Goal: Communication & Community: Answer question/provide support

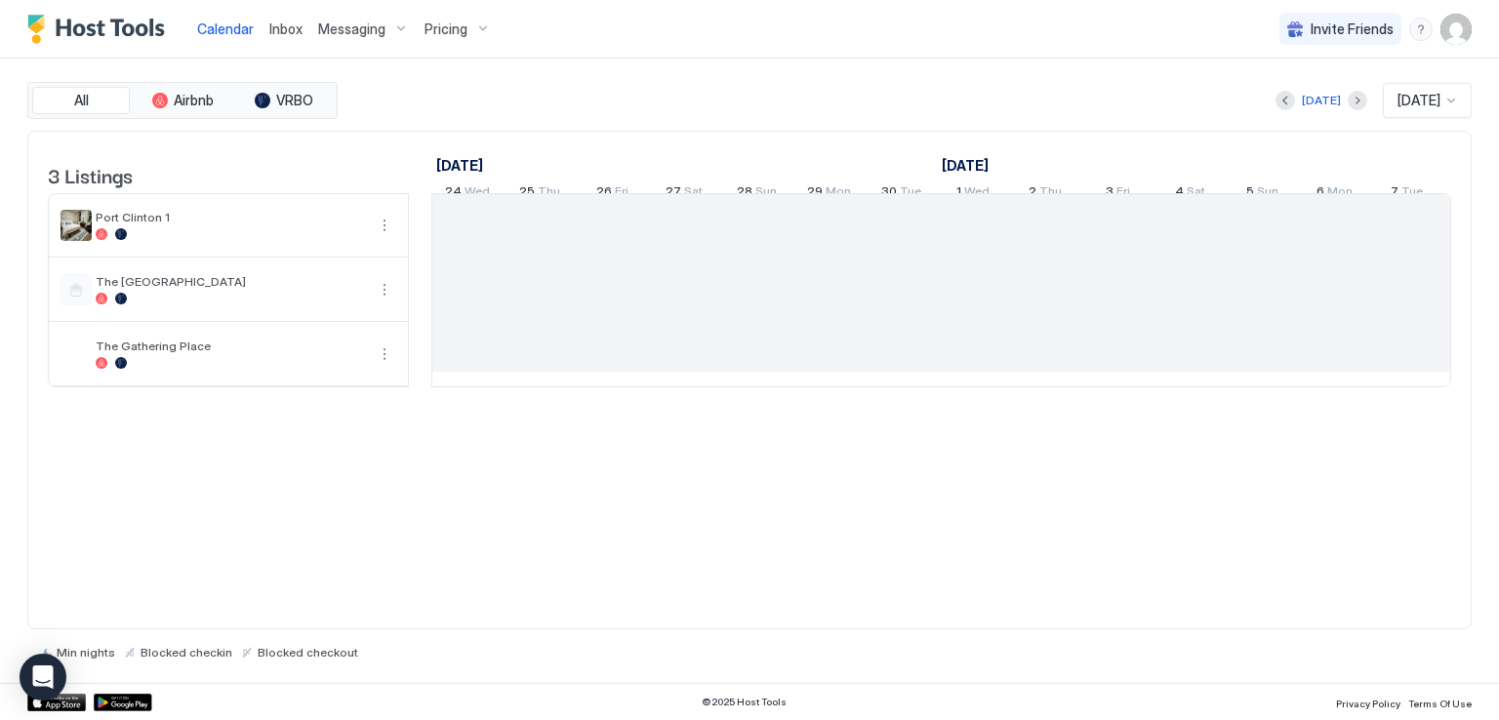
scroll to position [0, 1084]
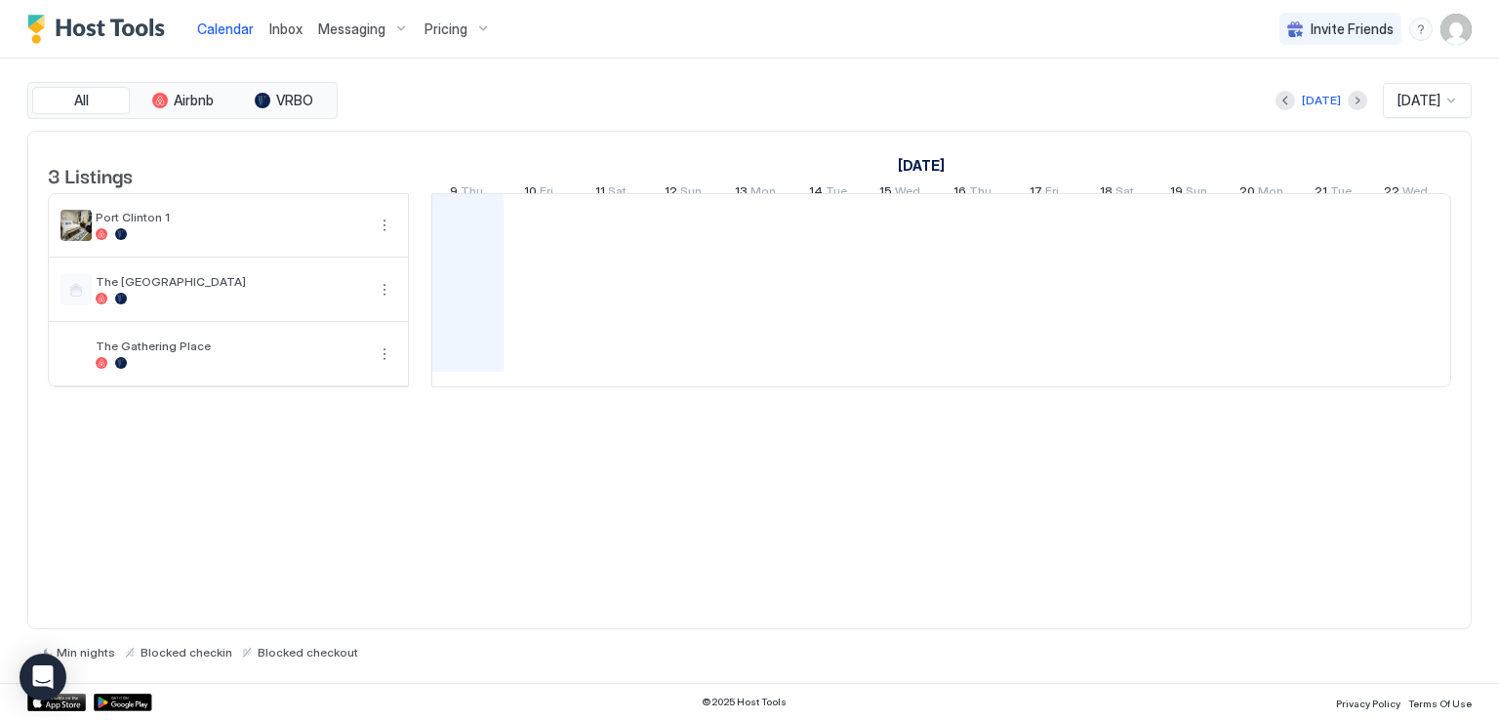
click at [286, 19] on link "Inbox" at bounding box center [285, 29] width 33 height 20
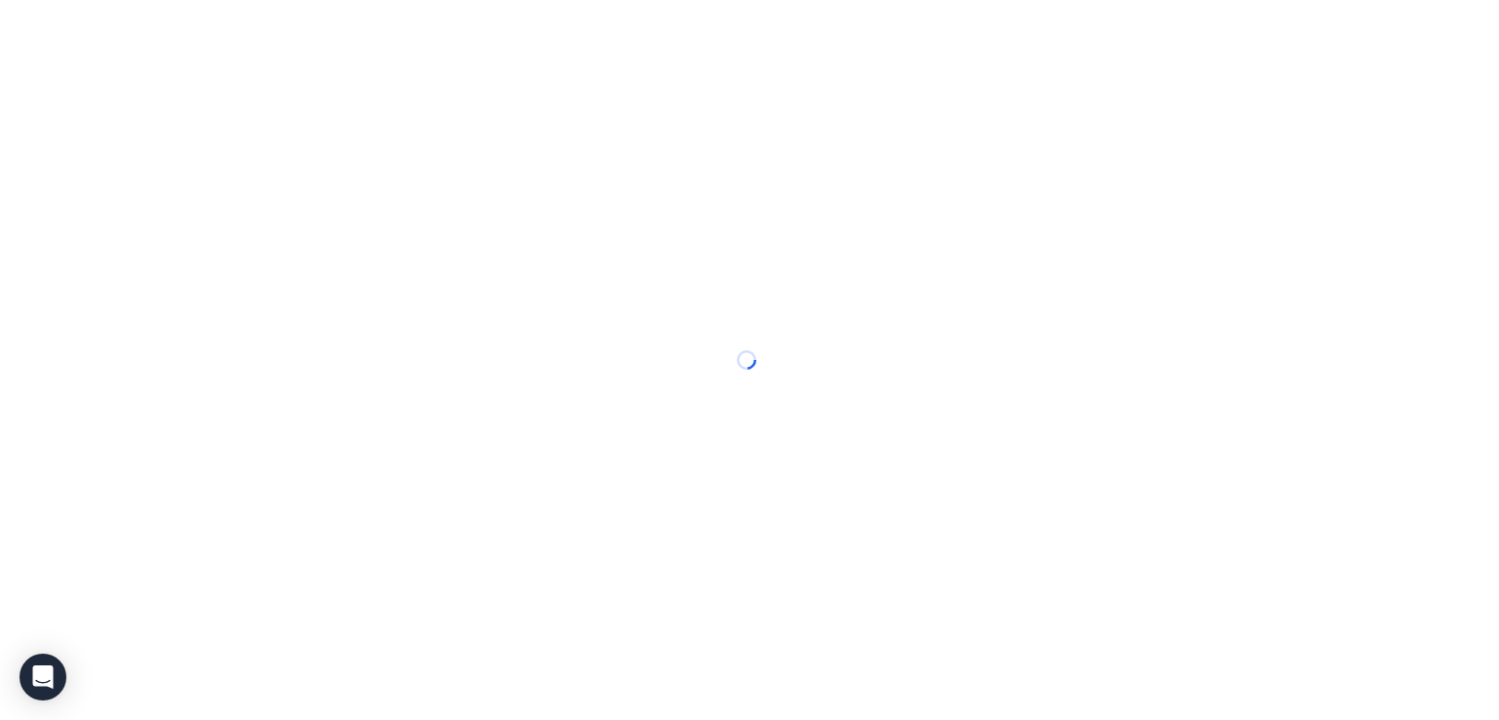
click at [831, 37] on div at bounding box center [749, 360] width 1499 height 720
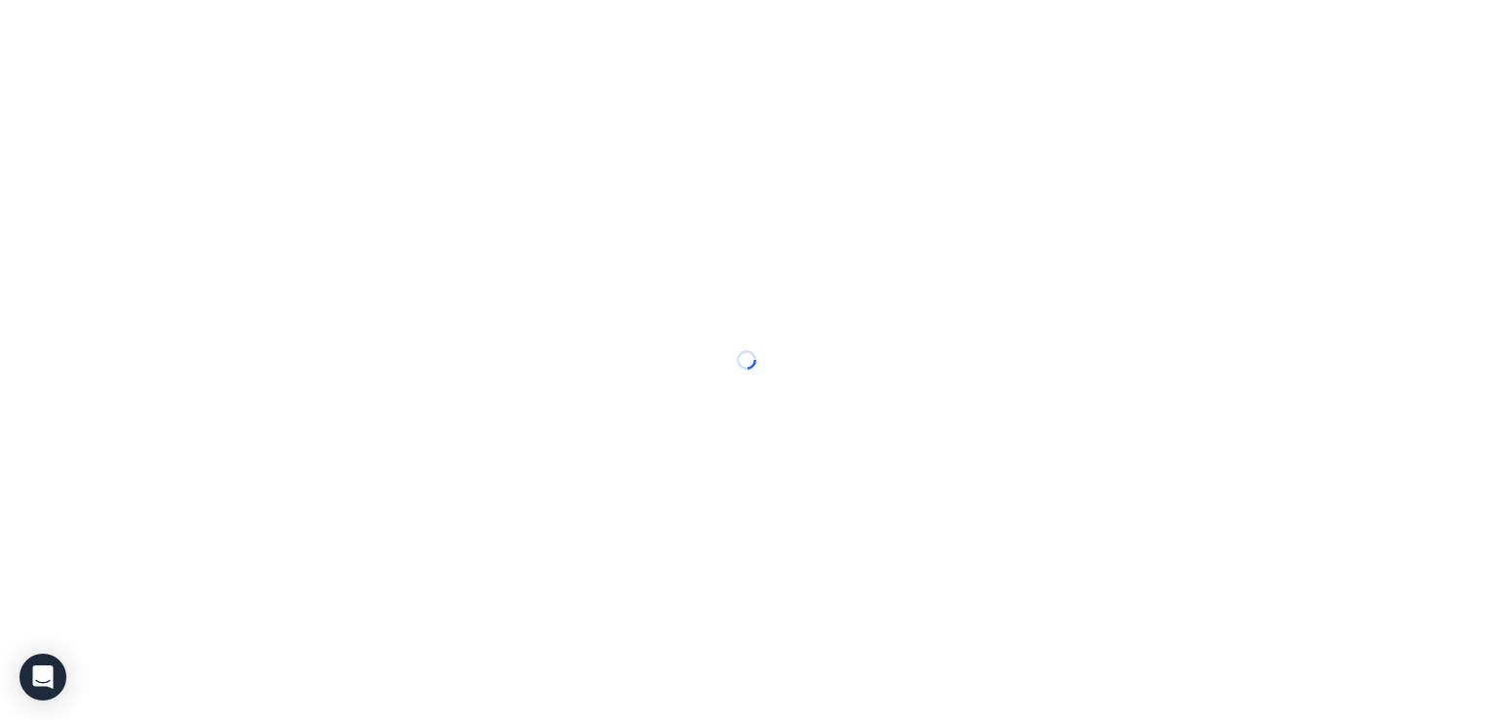
click at [359, 55] on div at bounding box center [749, 360] width 1499 height 720
click at [0, 0] on button "Messaging" at bounding box center [0, 0] width 0 height 0
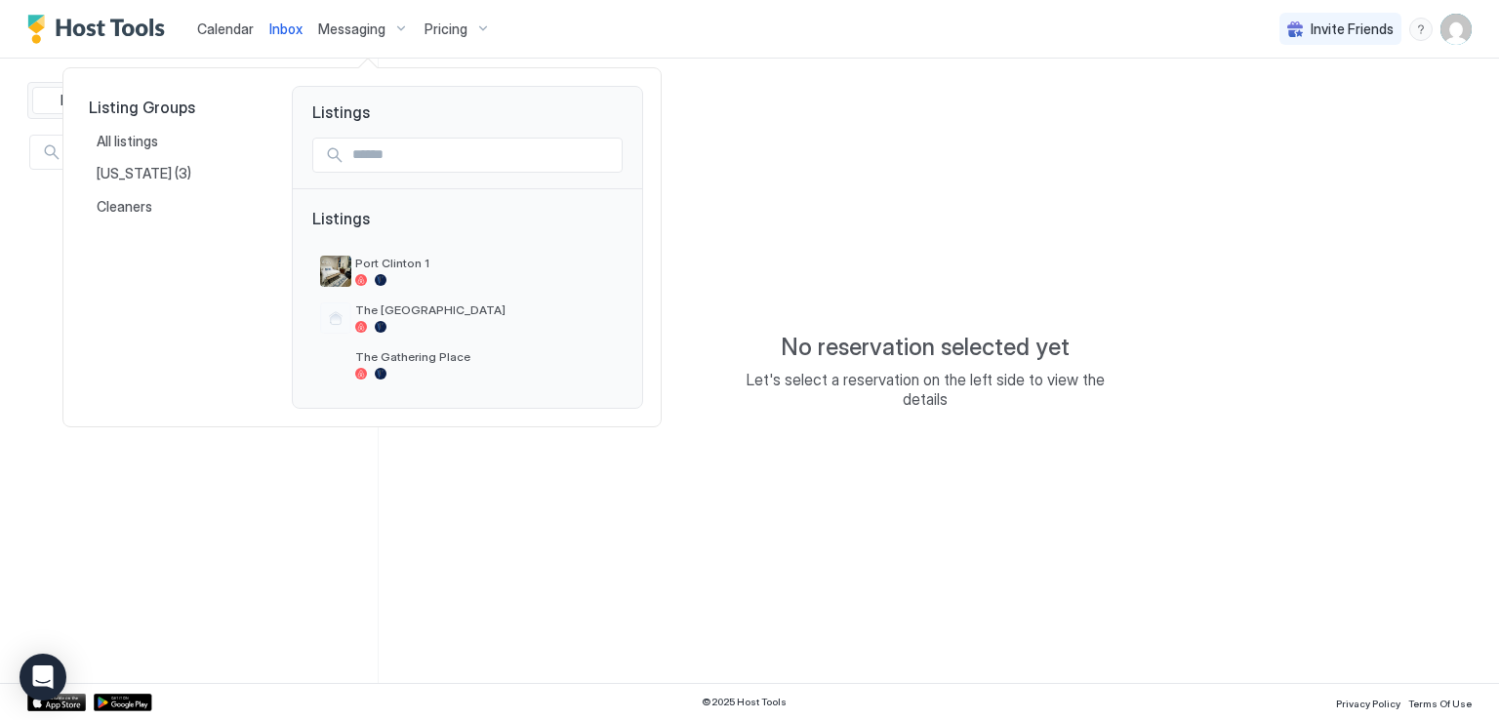
click at [278, 19] on div at bounding box center [749, 360] width 1499 height 720
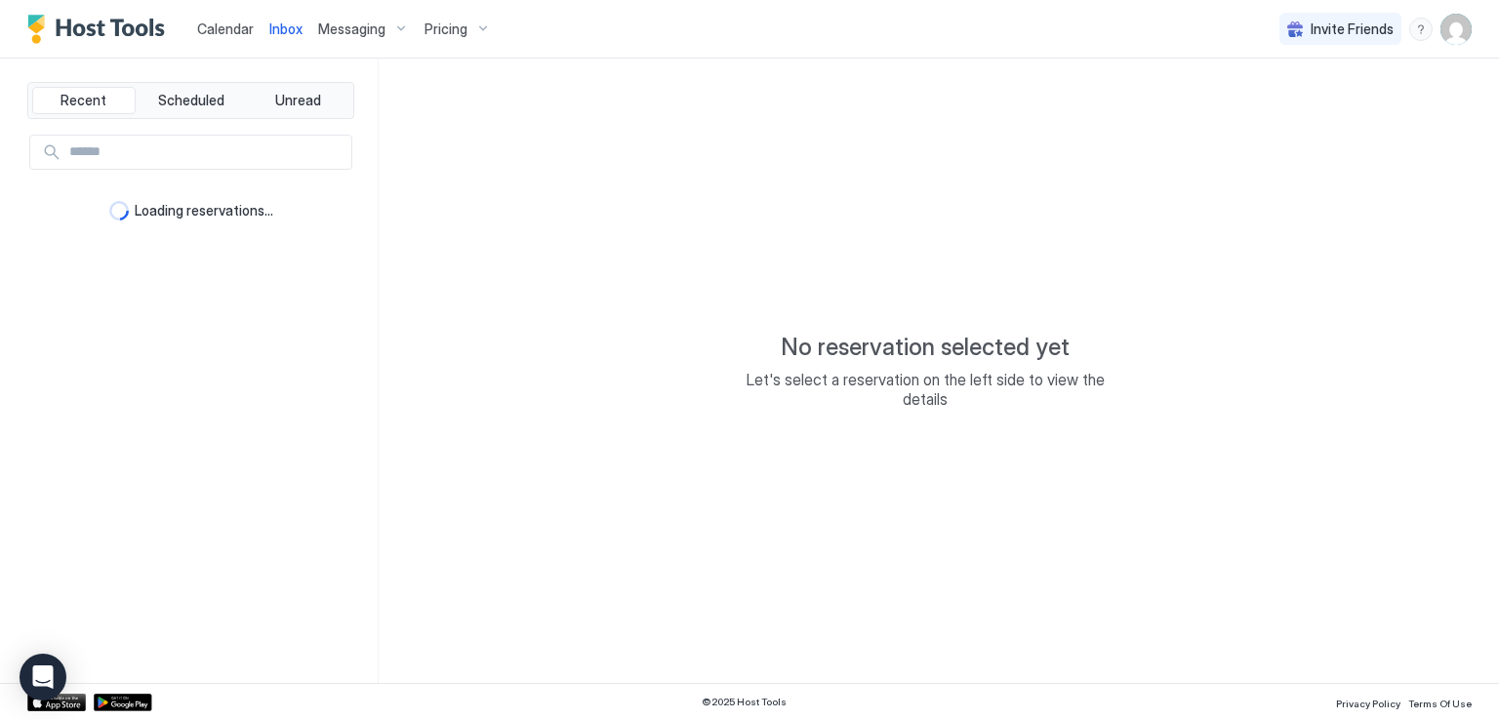
click at [287, 30] on span "Inbox" at bounding box center [285, 28] width 33 height 17
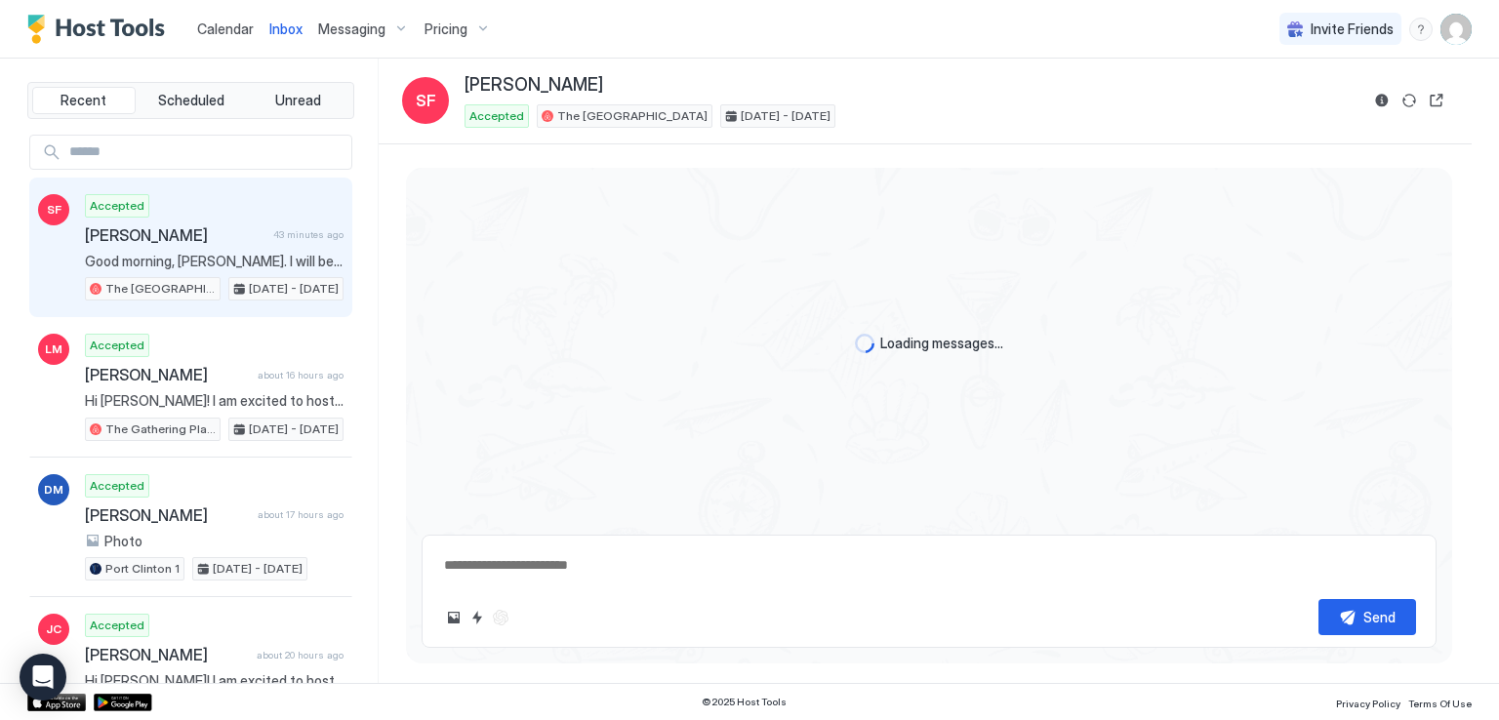
click at [578, 30] on div "Calendar Inbox Messaging Pricing Invite Friends RM" at bounding box center [749, 29] width 1499 height 59
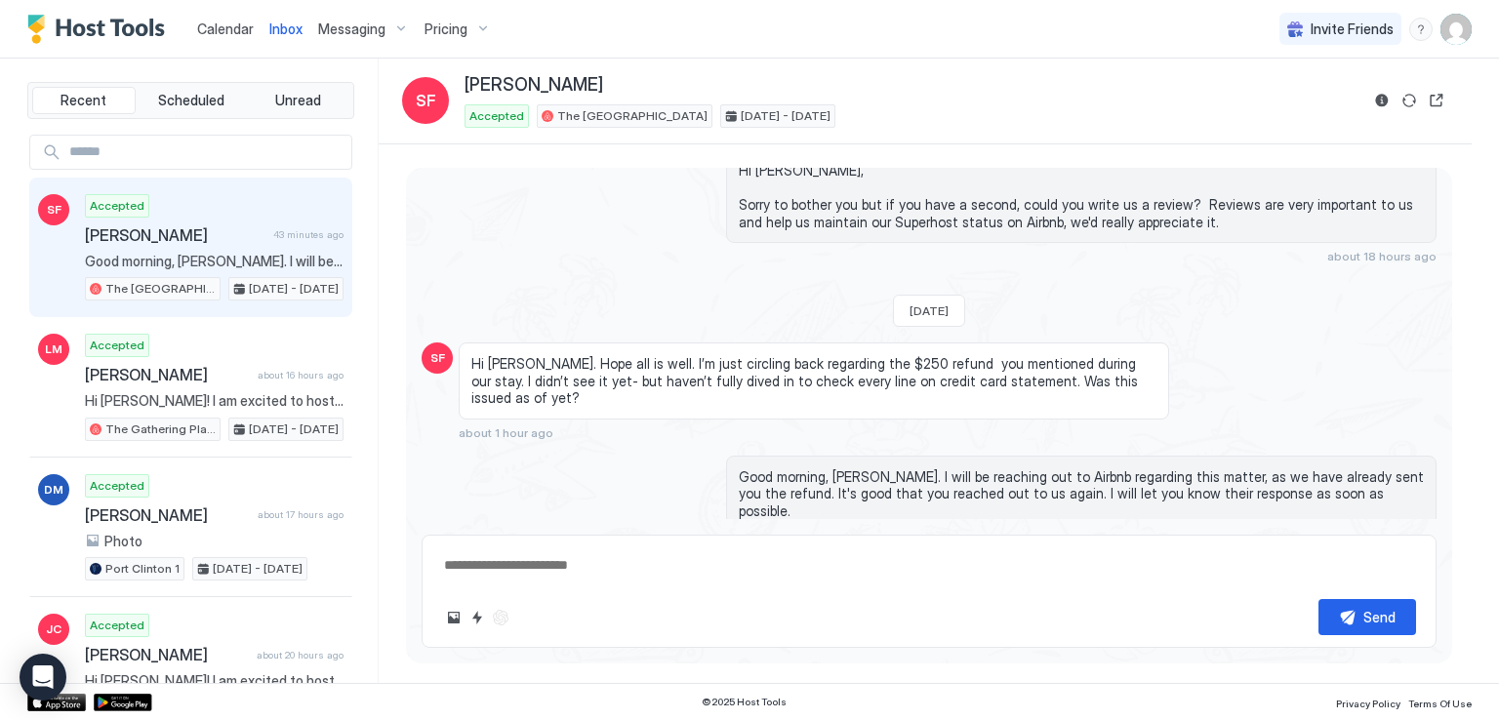
scroll to position [2835, 0]
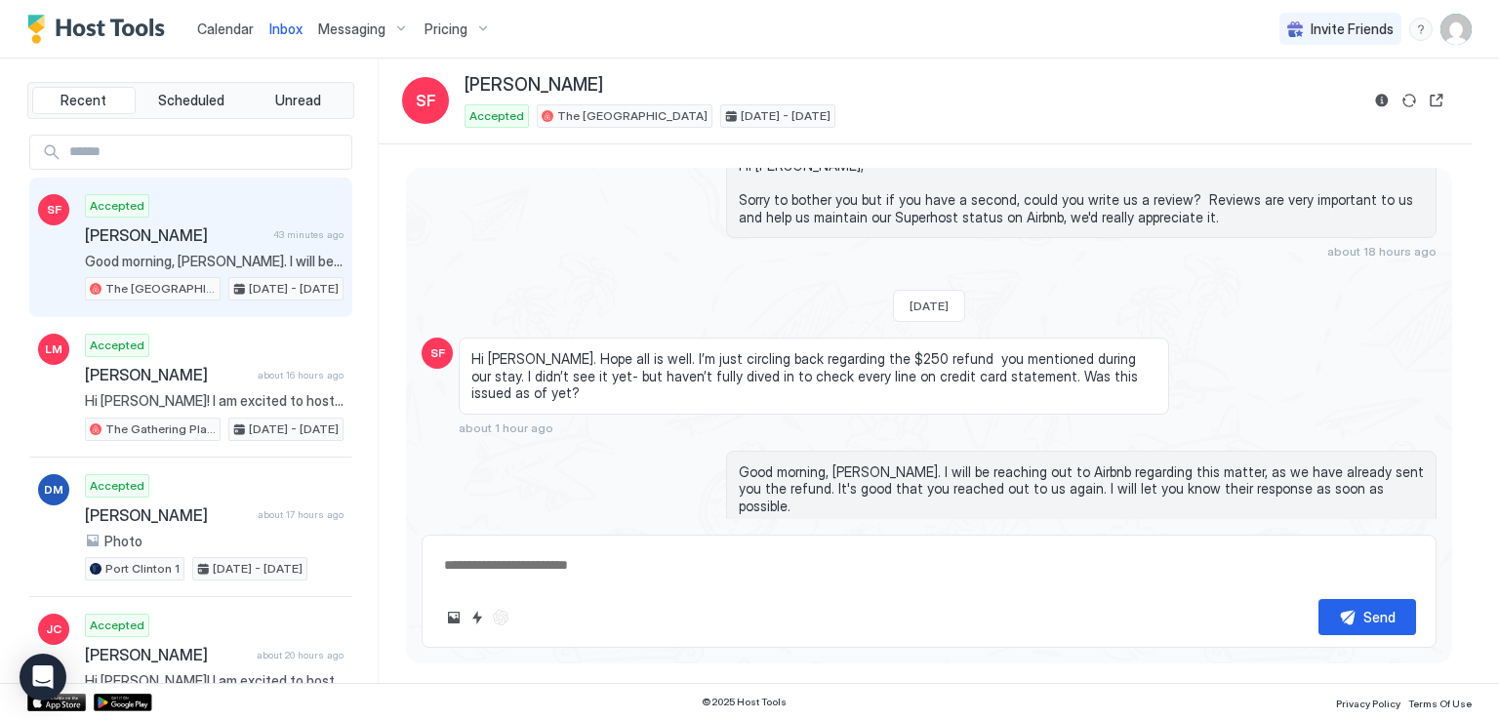
click at [1088, 4] on div "Calendar Inbox Messaging Pricing Invite Friends RM" at bounding box center [749, 29] width 1499 height 59
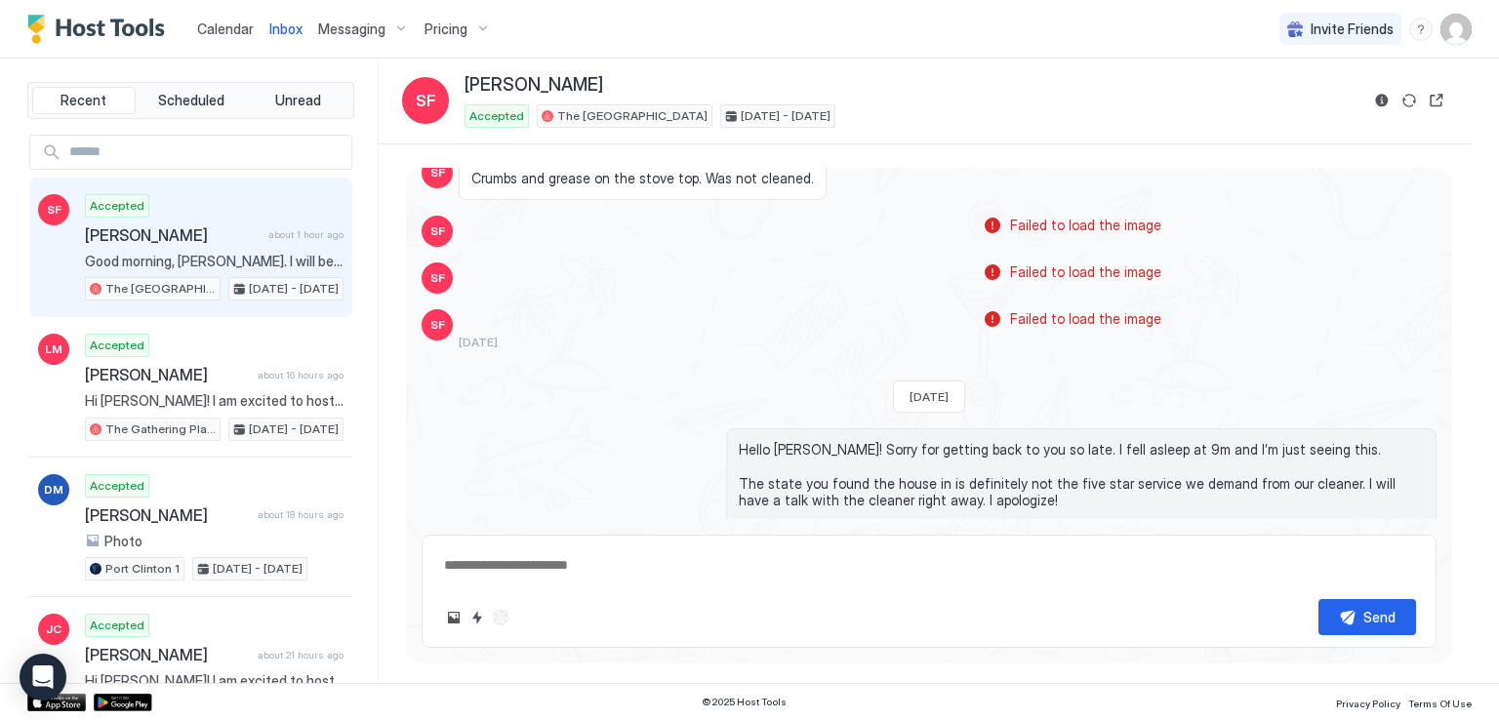
scroll to position [2215, 0]
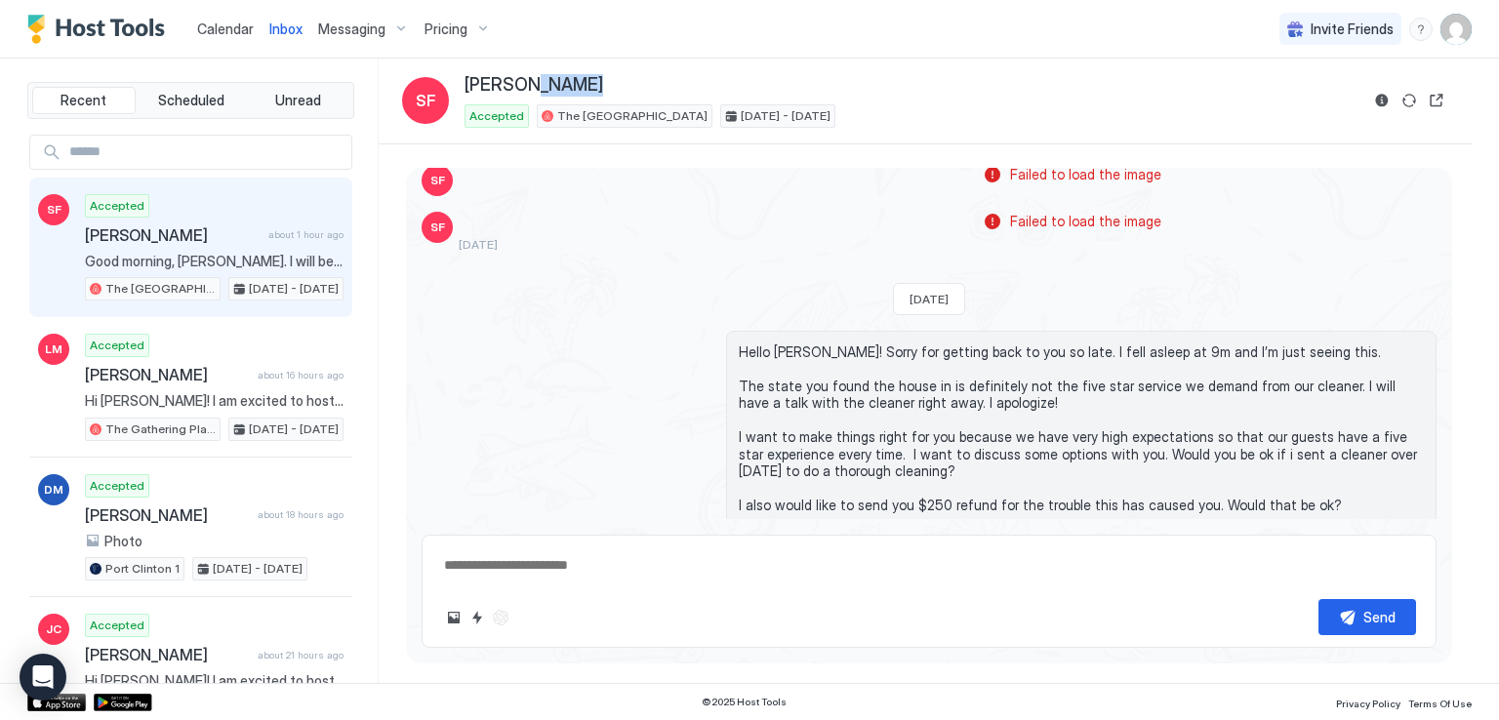
drag, startPoint x: 570, startPoint y: 84, endPoint x: 514, endPoint y: 82, distance: 55.7
click at [514, 82] on div "[PERSON_NAME]" at bounding box center [912, 85] width 894 height 22
copy span "[PERSON_NAME]"
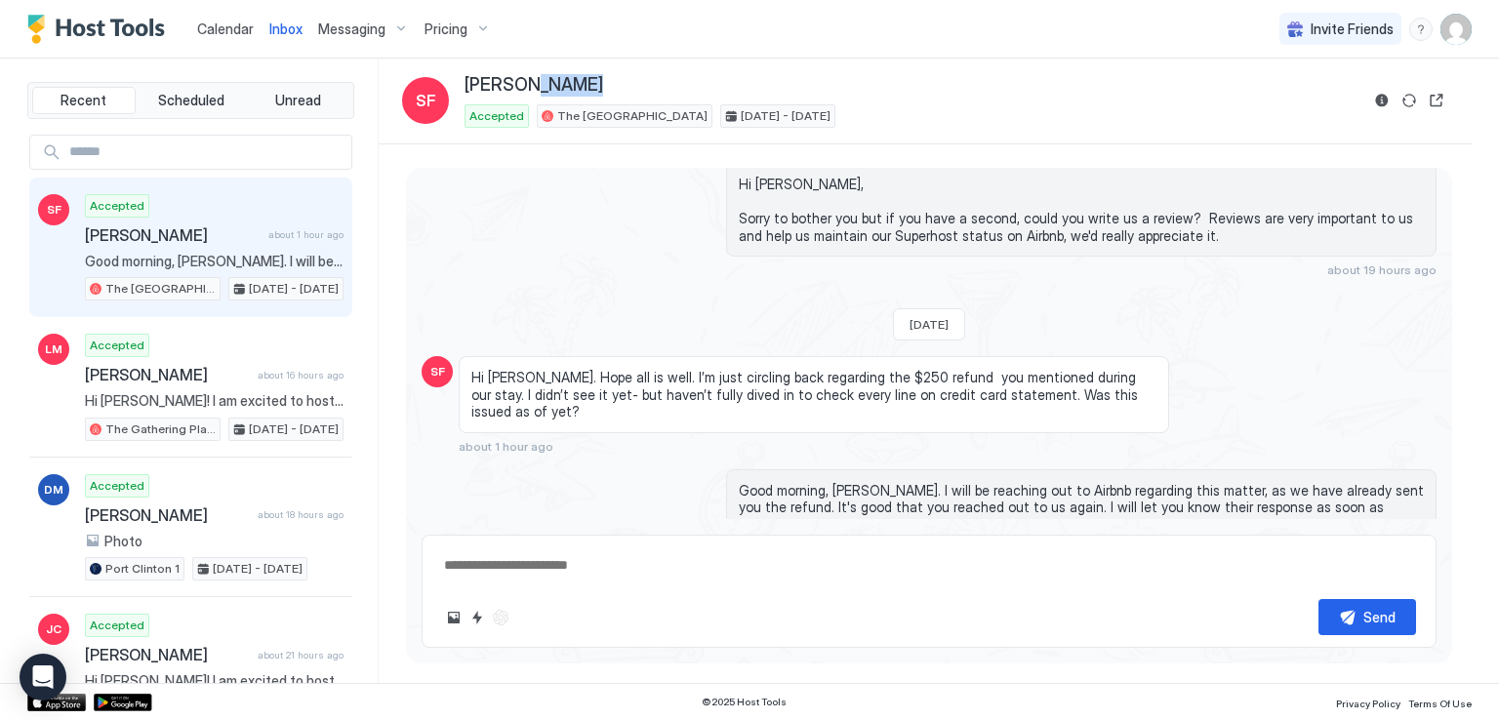
scroll to position [4948, 0]
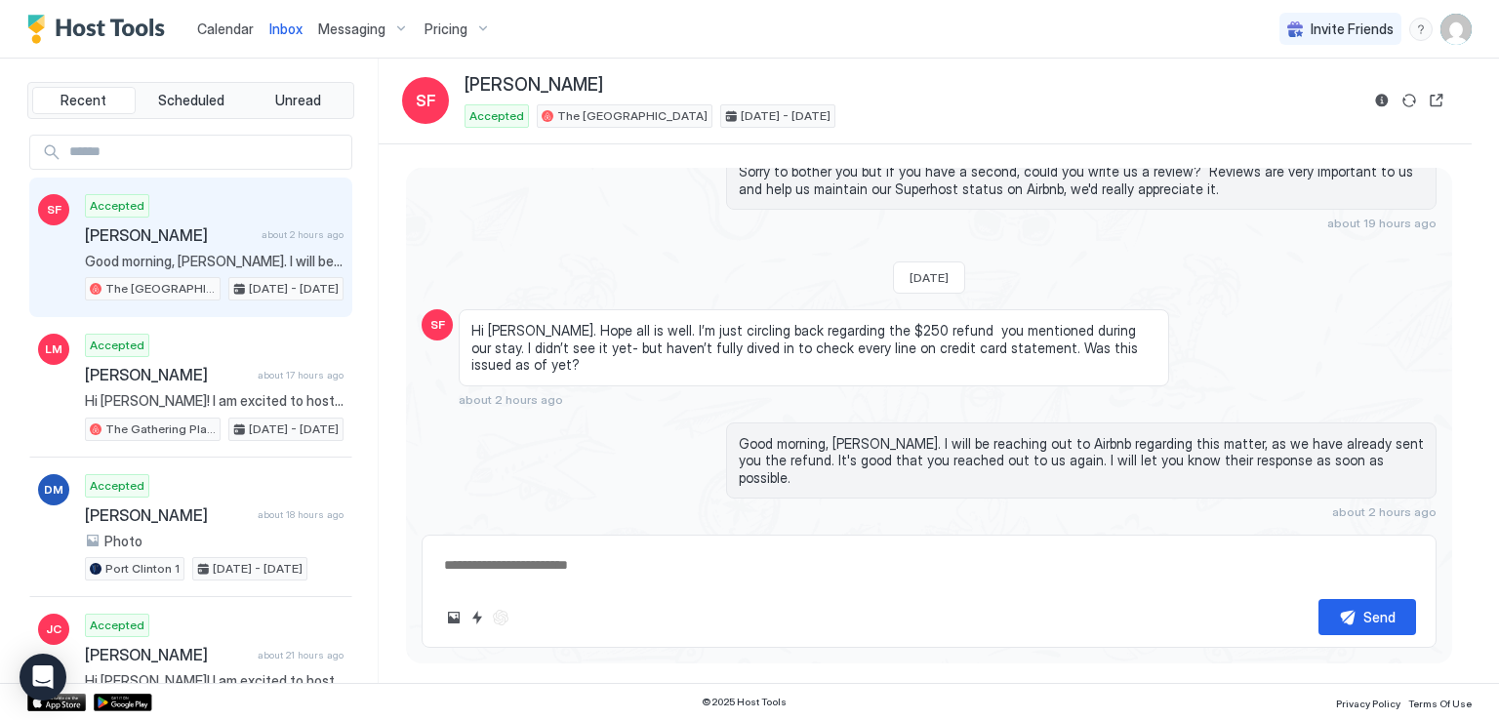
click at [847, 58] on div "Calendar Inbox Messaging Pricing Invite Friends RM" at bounding box center [749, 29] width 1499 height 59
click at [961, 40] on div "Calendar Inbox Messaging Pricing Invite Friends RM" at bounding box center [749, 29] width 1499 height 59
click at [730, 58] on div "Calendar Inbox Messaging Pricing Invite Friends RM" at bounding box center [749, 29] width 1499 height 59
click at [626, 576] on textarea at bounding box center [929, 565] width 974 height 36
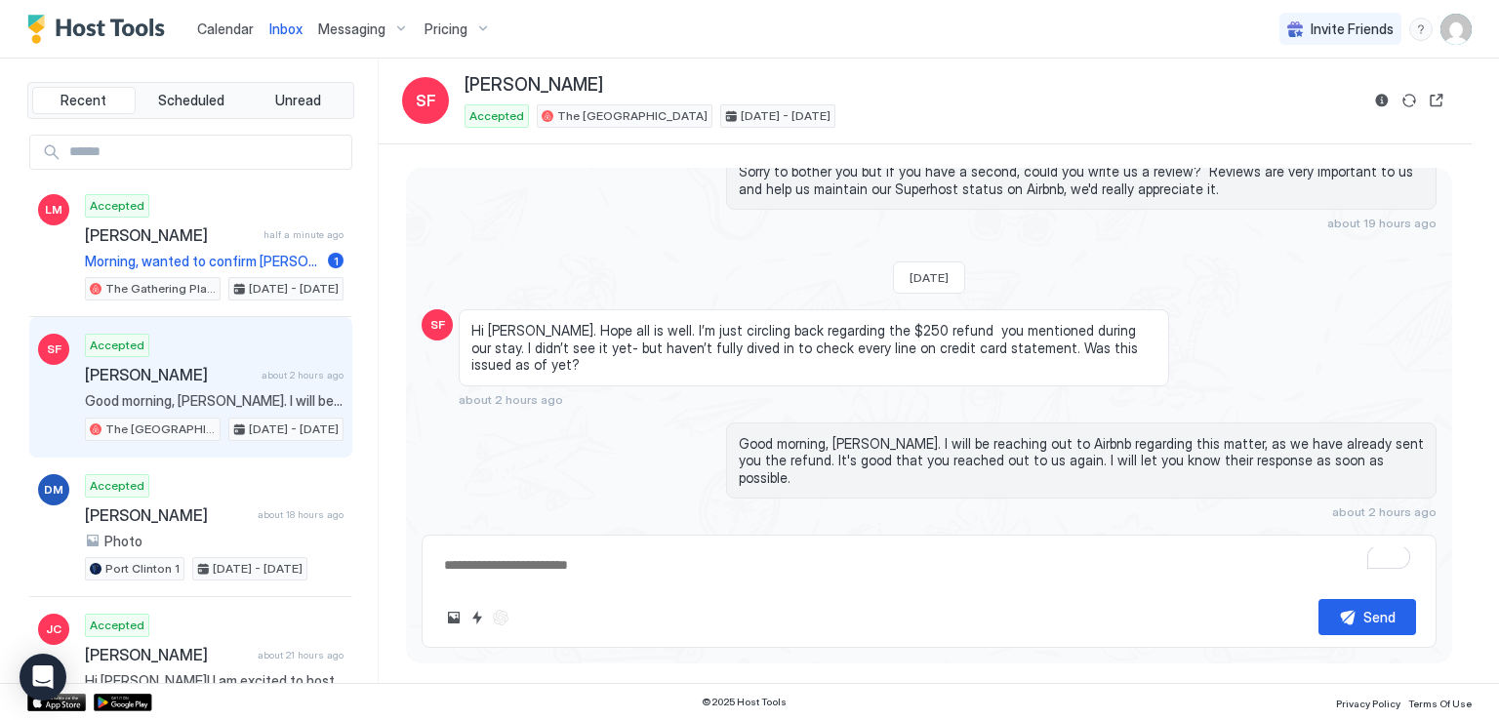
click at [780, 31] on div "Calendar Inbox Messaging Pricing Invite Friends RM" at bounding box center [749, 29] width 1499 height 59
click at [683, 13] on div "Calendar Inbox Messaging Pricing Invite Friends RM" at bounding box center [749, 29] width 1499 height 59
click at [678, 14] on div "Calendar Inbox Messaging Pricing Invite Friends RM" at bounding box center [749, 29] width 1499 height 59
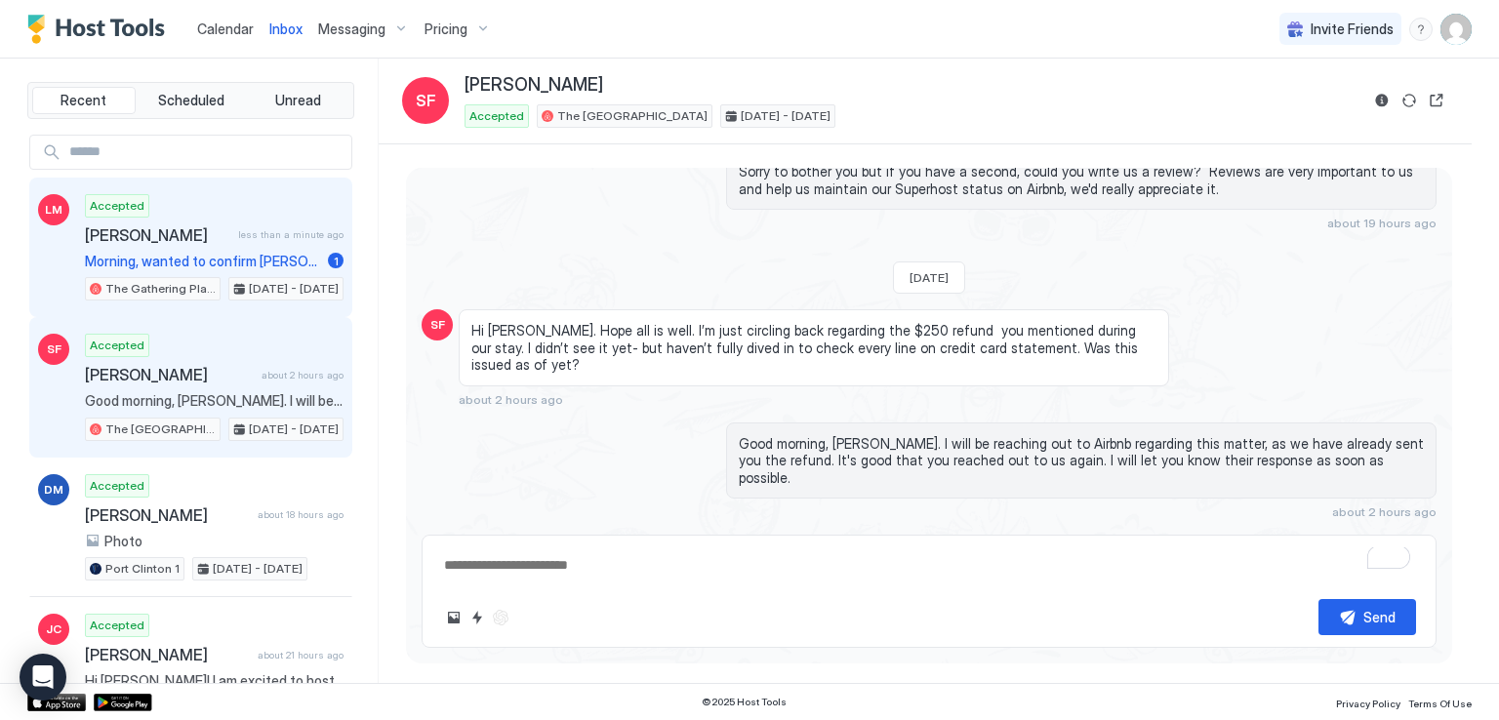
click at [141, 243] on div "Accepted [PERSON_NAME] less than a minute ago Morning, wanted to confirm [PERSO…" at bounding box center [214, 247] width 259 height 107
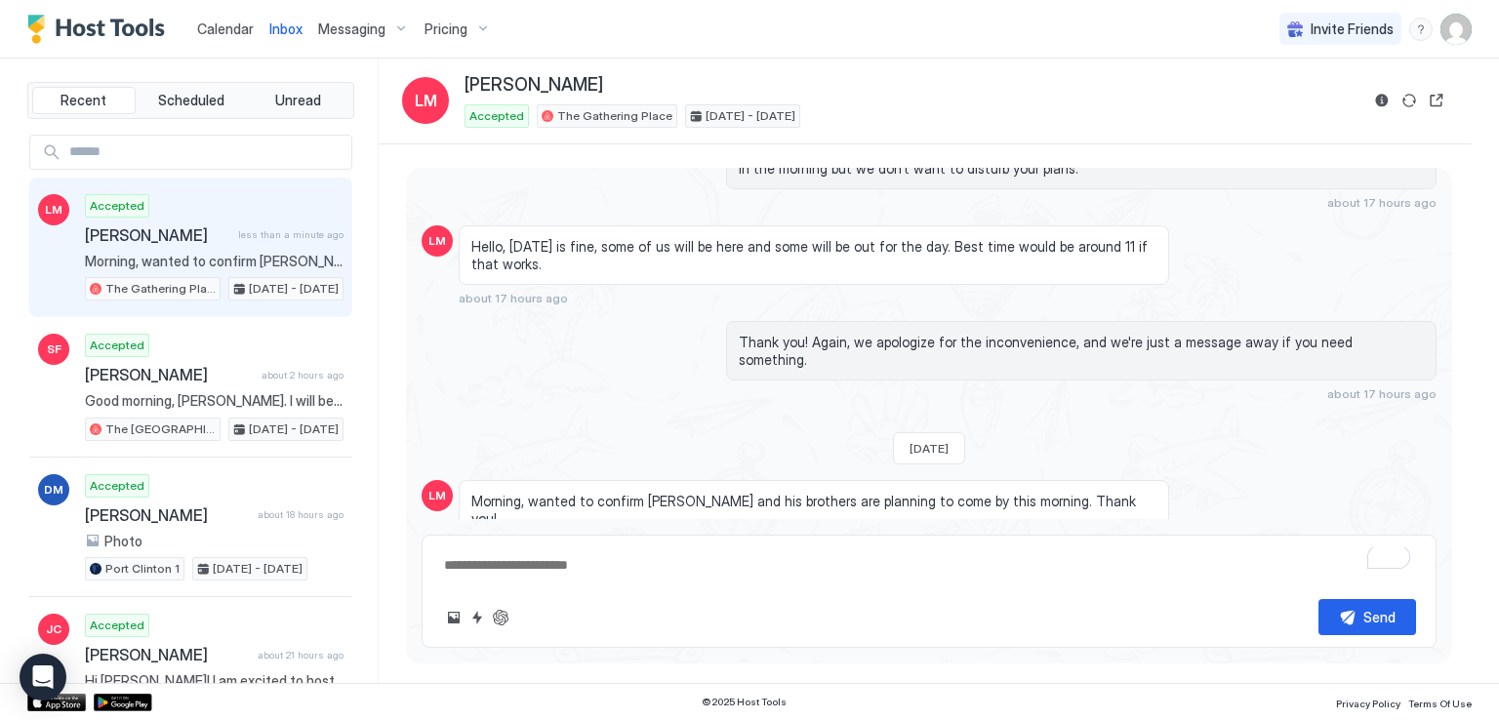
scroll to position [3056, 0]
click at [960, 46] on div "Calendar Inbox Messaging Pricing Invite Friends RM" at bounding box center [749, 29] width 1499 height 59
click at [956, 47] on div "Calendar Inbox Messaging Pricing Invite Friends RM" at bounding box center [749, 29] width 1499 height 59
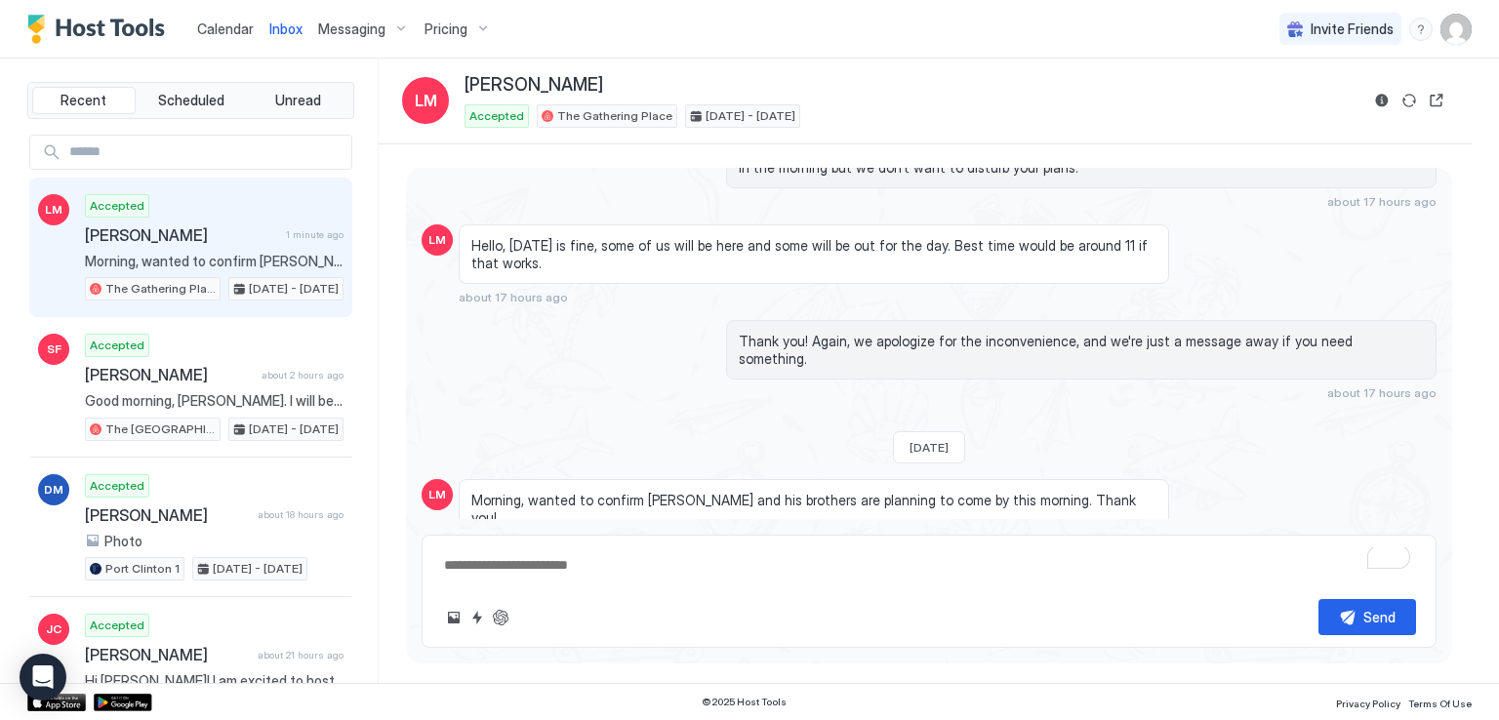
click at [1042, 563] on textarea "To enrich screen reader interactions, please activate Accessibility in Grammarl…" at bounding box center [929, 565] width 974 height 36
click at [1042, 562] on textarea "To enrich screen reader interactions, please activate Accessibility in Grammarl…" at bounding box center [929, 565] width 974 height 36
click at [716, 567] on textarea "To enrich screen reader interactions, please activate Accessibility in Grammarl…" at bounding box center [929, 565] width 974 height 36
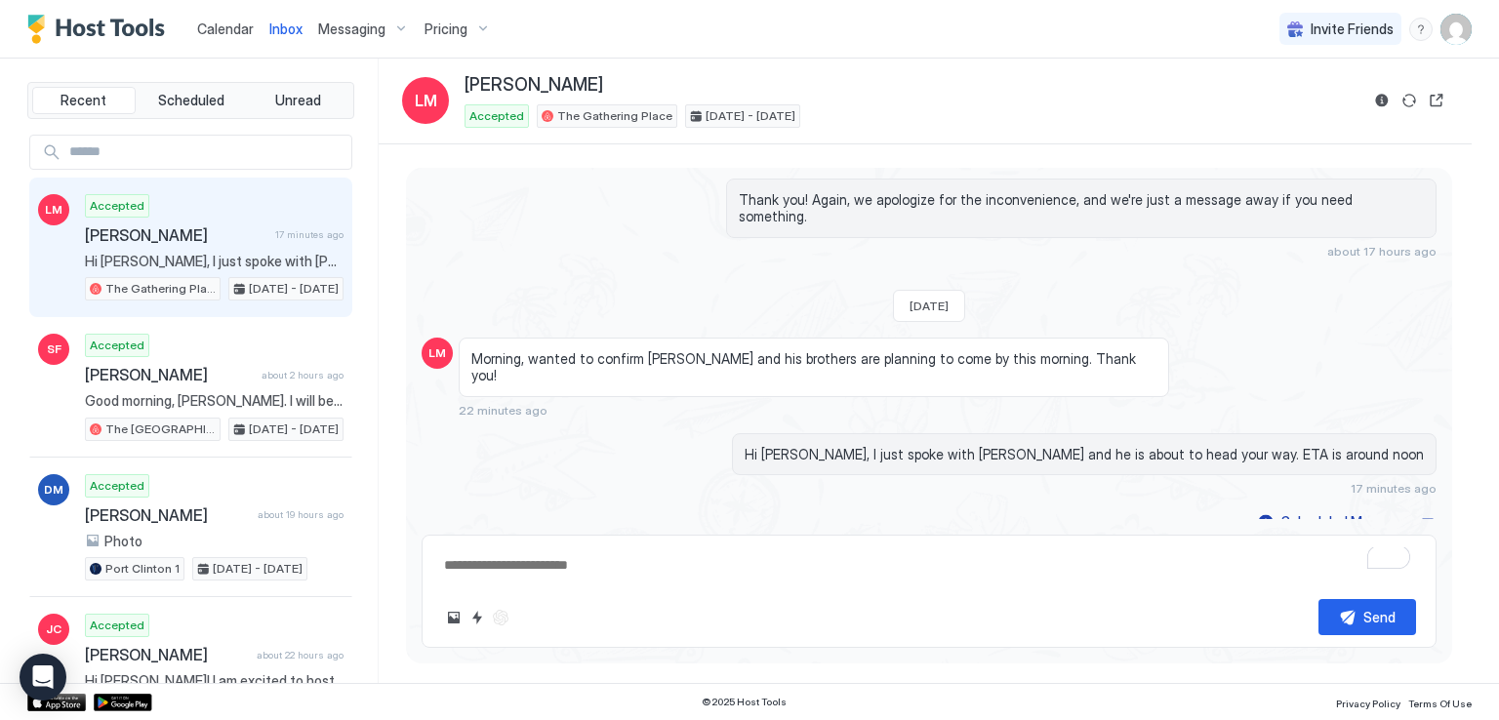
scroll to position [2993, 0]
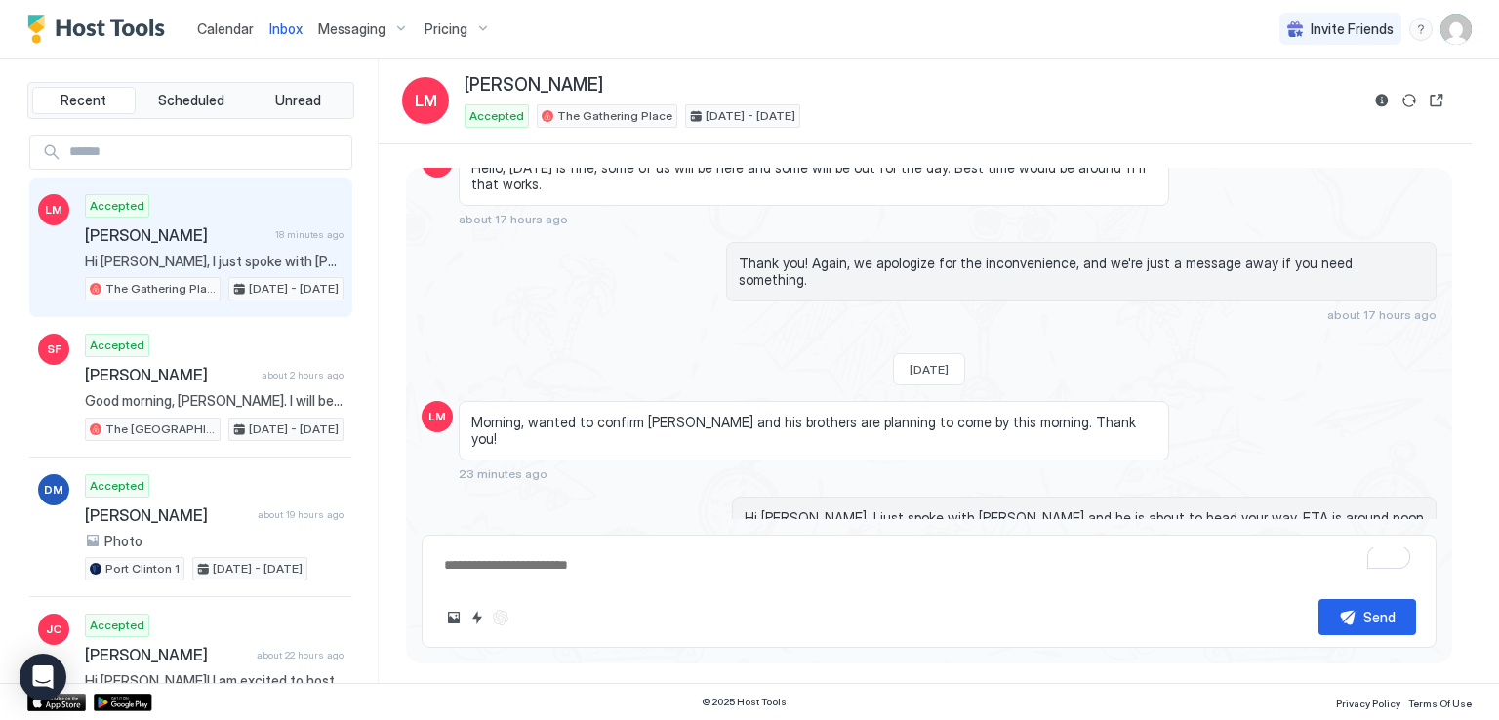
click at [801, 67] on div "Inbox [PERSON_NAME] Accepted The Gathering Place [DATE] - [DATE]" at bounding box center [925, 102] width 1093 height 86
click at [644, 45] on div "Calendar Inbox Messaging Pricing Invite Friends RM" at bounding box center [749, 29] width 1499 height 59
click at [600, 45] on div "Calendar Inbox Messaging Pricing Invite Friends RM" at bounding box center [749, 29] width 1499 height 59
click at [594, 44] on div "Calendar Inbox Messaging Pricing Invite Friends RM" at bounding box center [749, 29] width 1499 height 59
click at [710, 36] on div "Calendar Inbox Messaging Pricing Invite Friends RM" at bounding box center [749, 29] width 1499 height 59
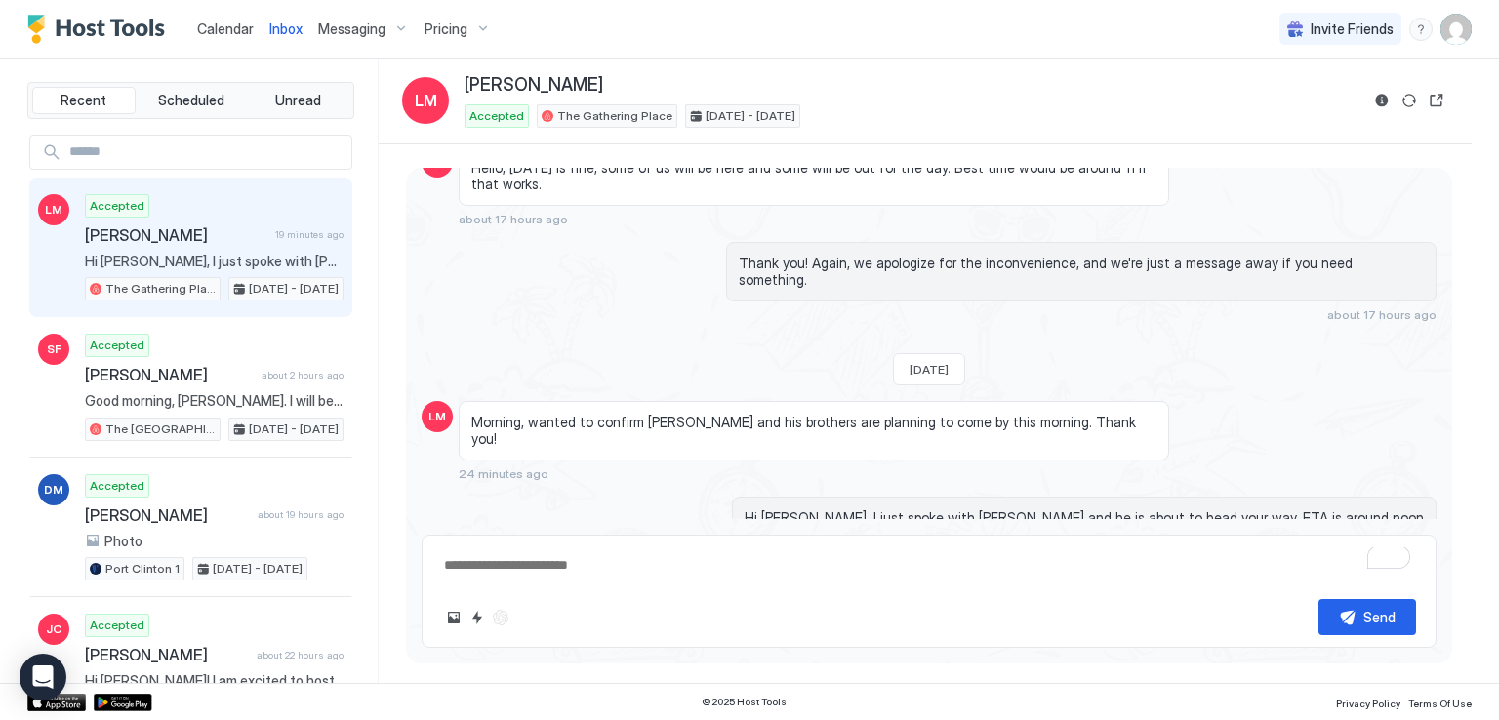
click at [710, 36] on div "Calendar Inbox Messaging Pricing Invite Friends RM" at bounding box center [749, 29] width 1499 height 59
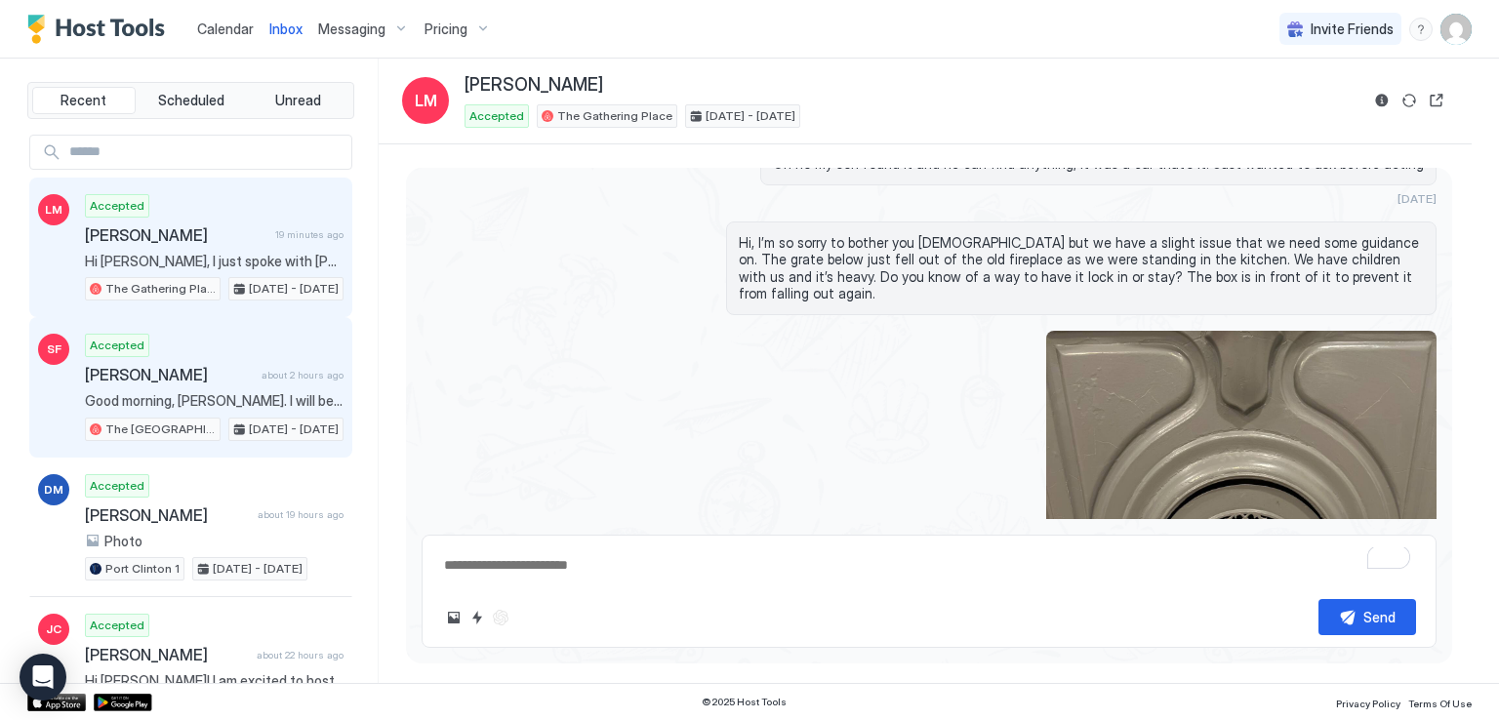
scroll to position [2603, 0]
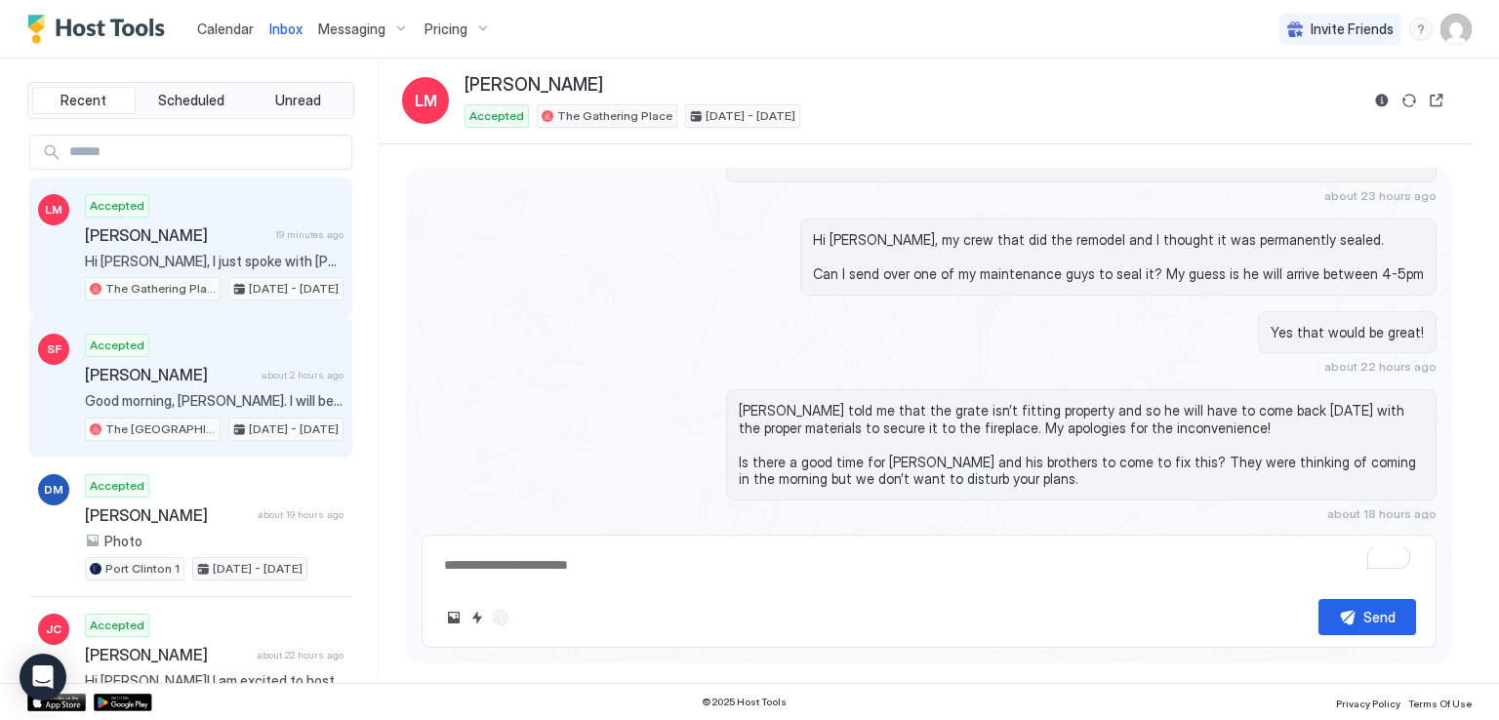
click at [169, 382] on div "Accepted [PERSON_NAME] about 2 hours ago Good morning, [PERSON_NAME]. I will be…" at bounding box center [214, 387] width 259 height 107
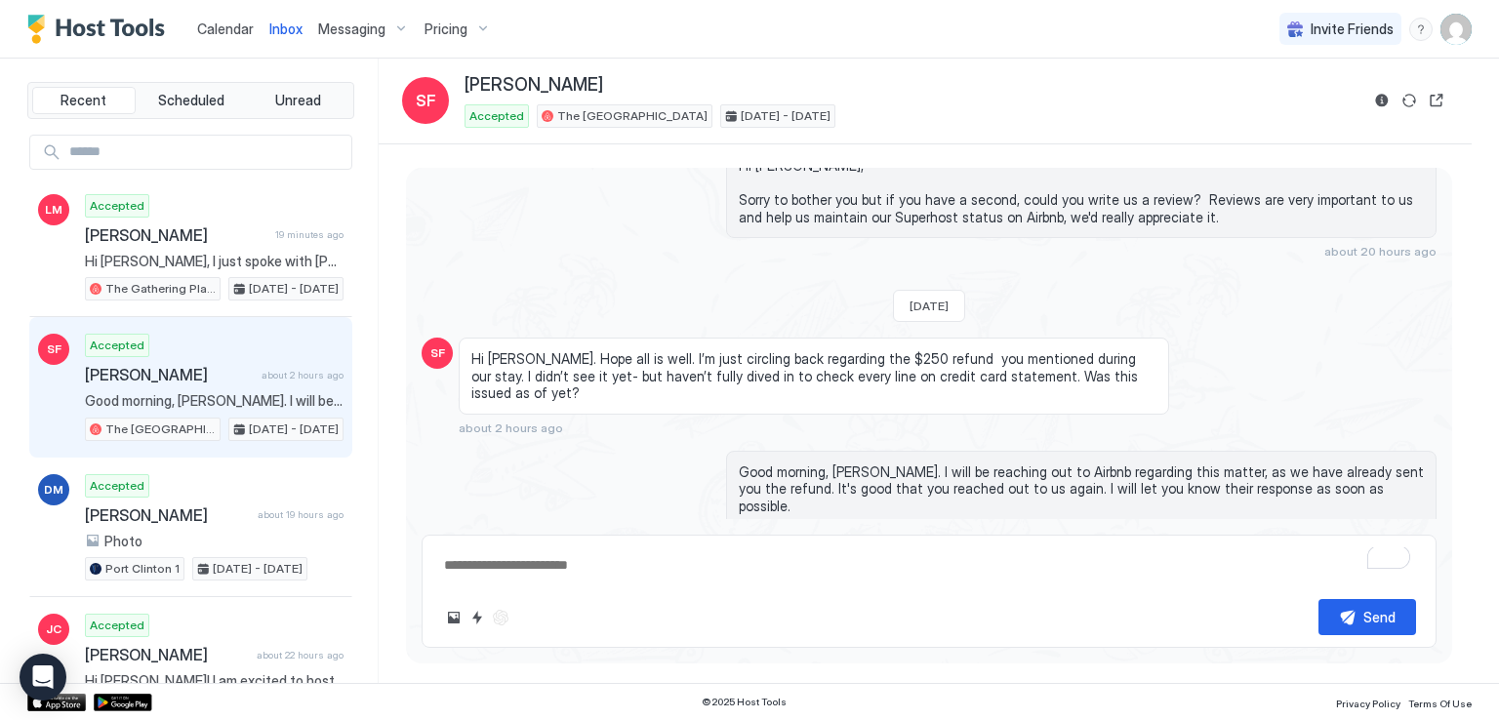
scroll to position [2835, 0]
click at [870, 555] on textarea "To enrich screen reader interactions, please activate Accessibility in Grammarl…" at bounding box center [929, 565] width 974 height 36
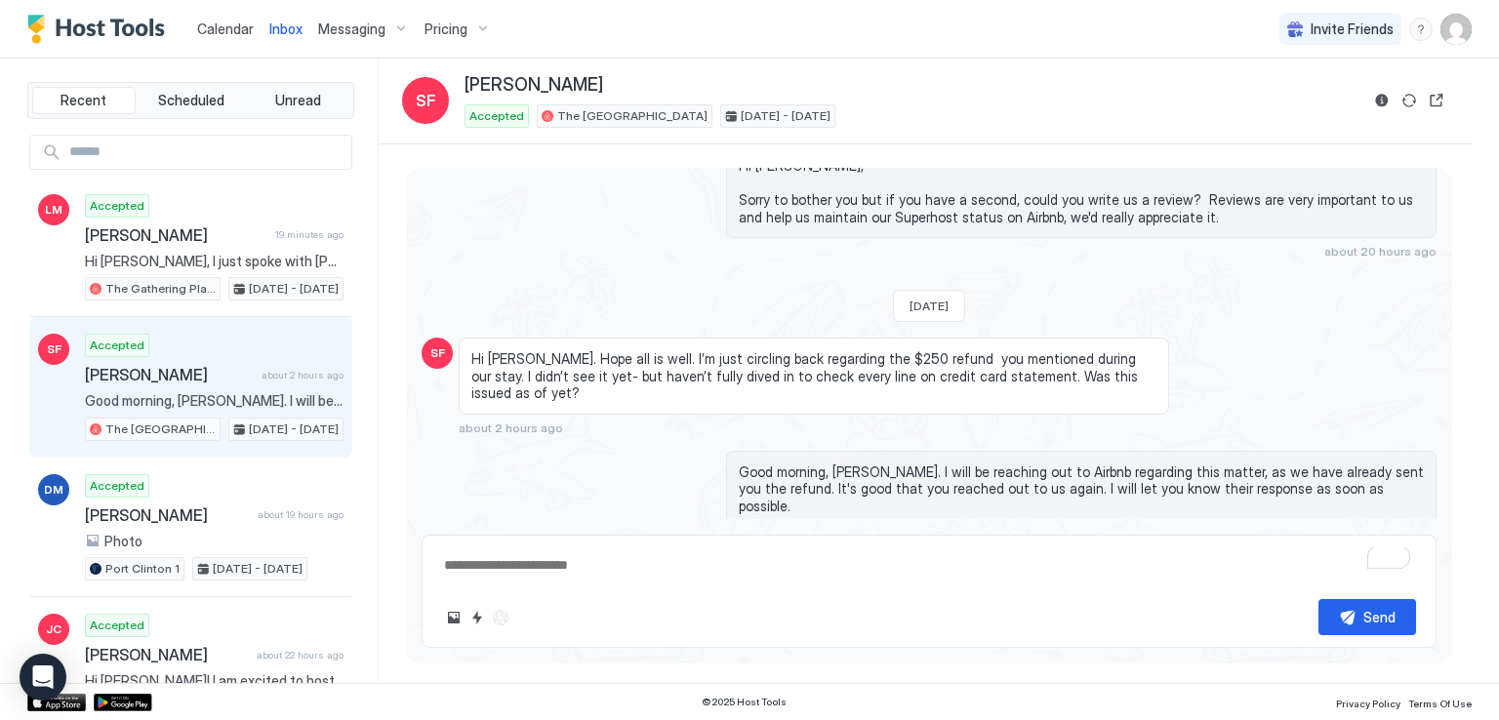
click at [870, 555] on textarea "To enrich screen reader interactions, please activate Accessibility in Grammarl…" at bounding box center [929, 565] width 974 height 36
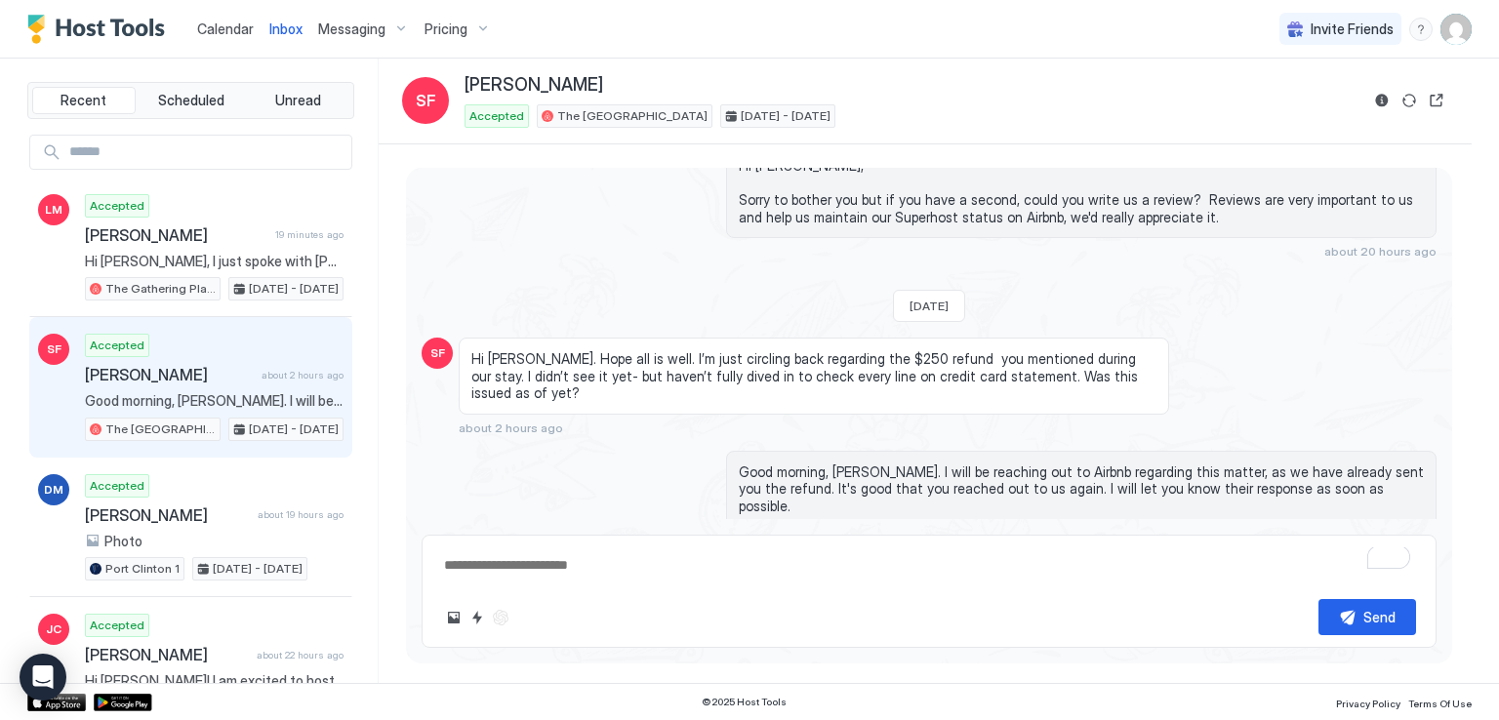
click at [870, 555] on textarea "To enrich screen reader interactions, please activate Accessibility in Grammarl…" at bounding box center [929, 565] width 974 height 36
click at [943, 557] on textarea "To enrich screen reader interactions, please activate Accessibility in Grammarl…" at bounding box center [929, 565] width 974 height 36
click at [942, 555] on textarea "To enrich screen reader interactions, please activate Accessibility in Grammarl…" at bounding box center [929, 565] width 974 height 36
click at [647, 20] on div "Calendar Inbox Messaging Pricing Invite Friends RM" at bounding box center [749, 29] width 1499 height 59
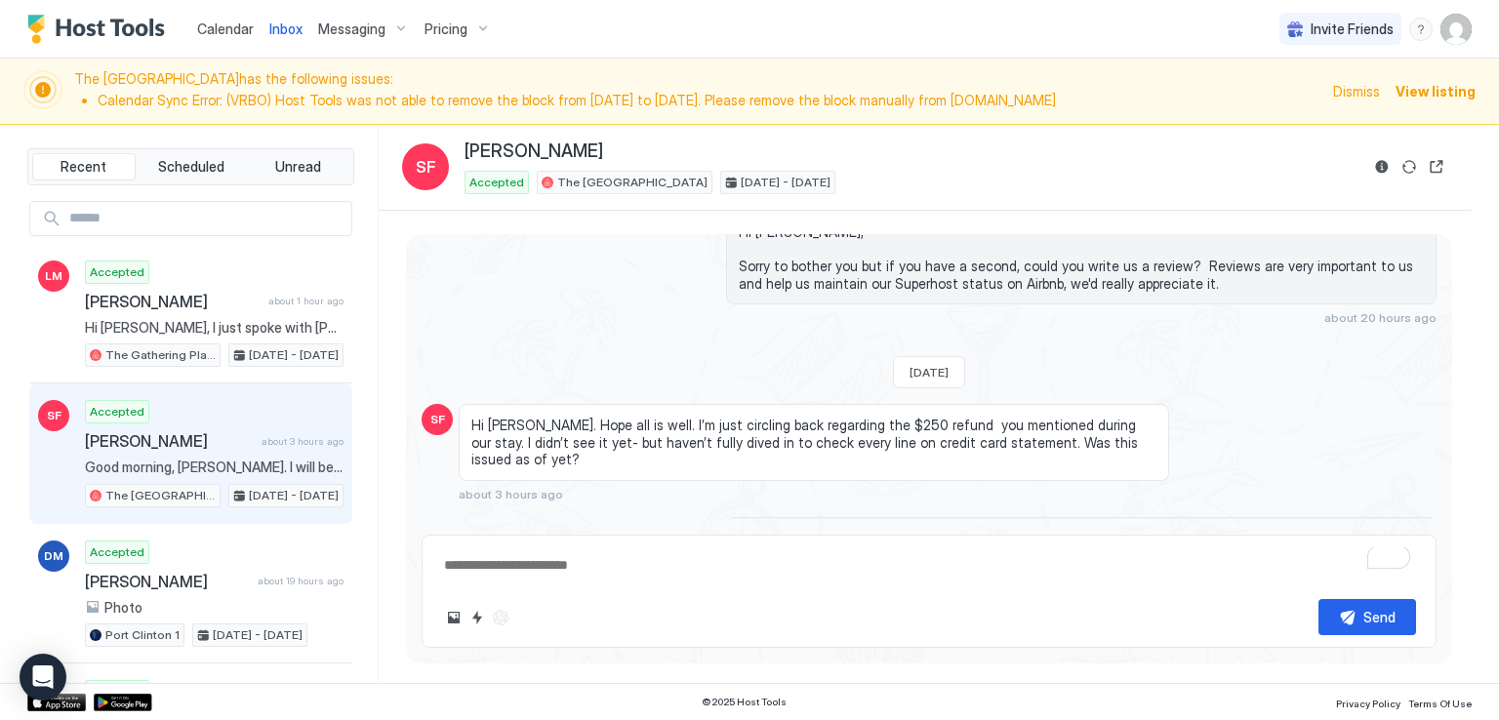
type textarea "*"
